Goal: Task Accomplishment & Management: Use online tool/utility

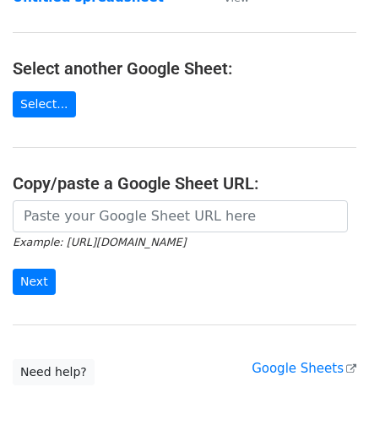
scroll to position [221, 0]
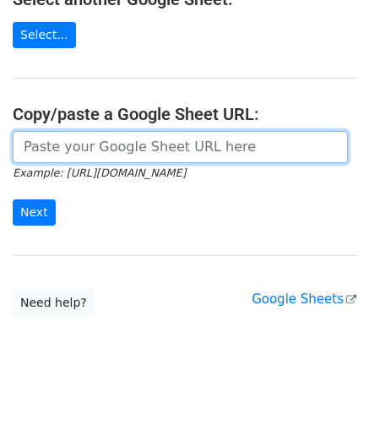
click at [52, 138] on input "url" at bounding box center [180, 147] width 335 height 32
paste input "[URL][DOMAIN_NAME]"
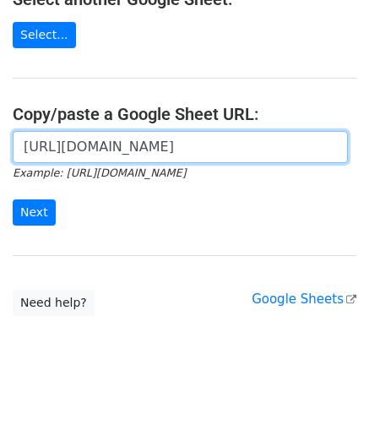
scroll to position [0, 365]
type input "[URL][DOMAIN_NAME]"
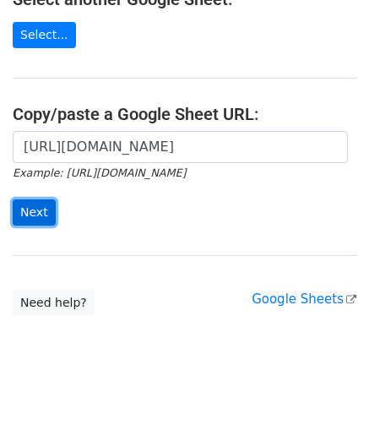
click at [41, 210] on input "Next" at bounding box center [34, 212] width 43 height 26
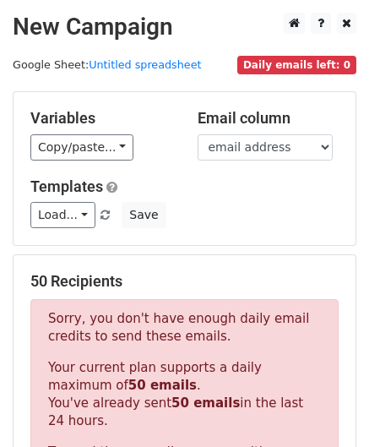
scroll to position [570, 0]
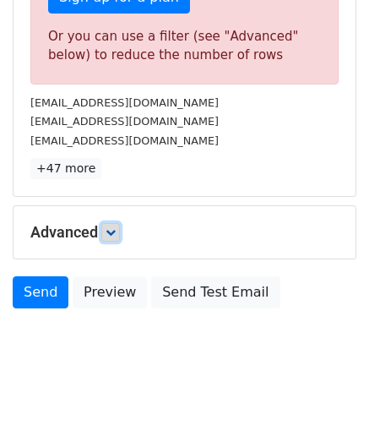
click at [105, 226] on link at bounding box center [110, 232] width 19 height 19
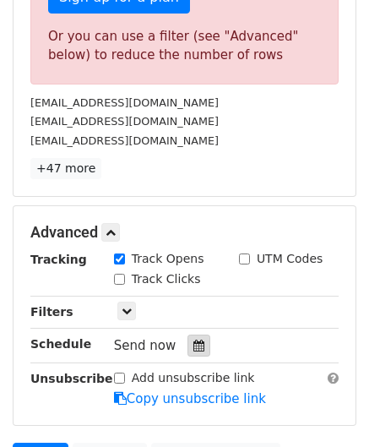
click at [192, 335] on div at bounding box center [199, 346] width 23 height 22
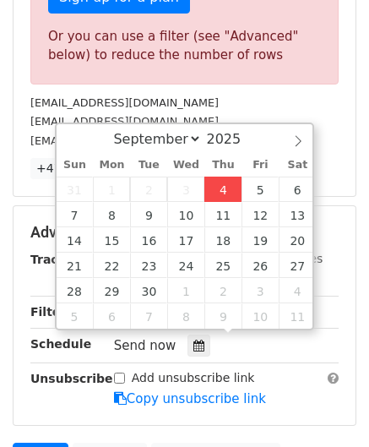
type input "[DATE] 12:00"
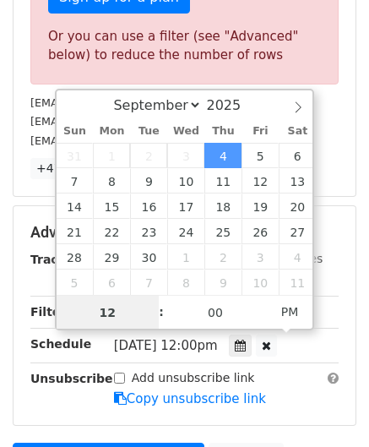
paste input "8"
type input "8"
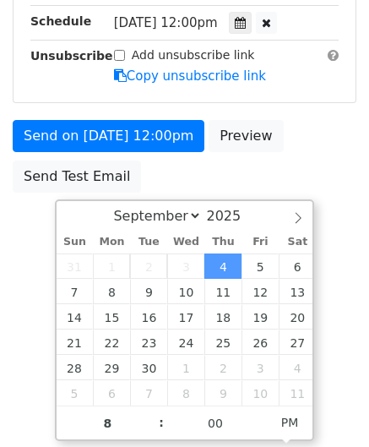
type input "[DATE] 20:00"
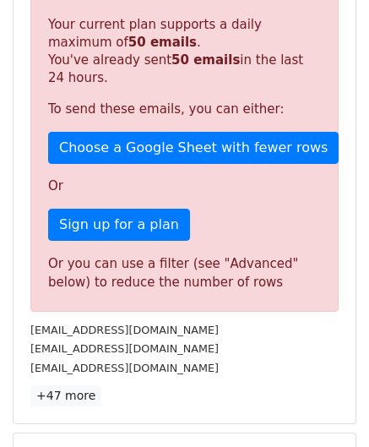
scroll to position [775, 0]
